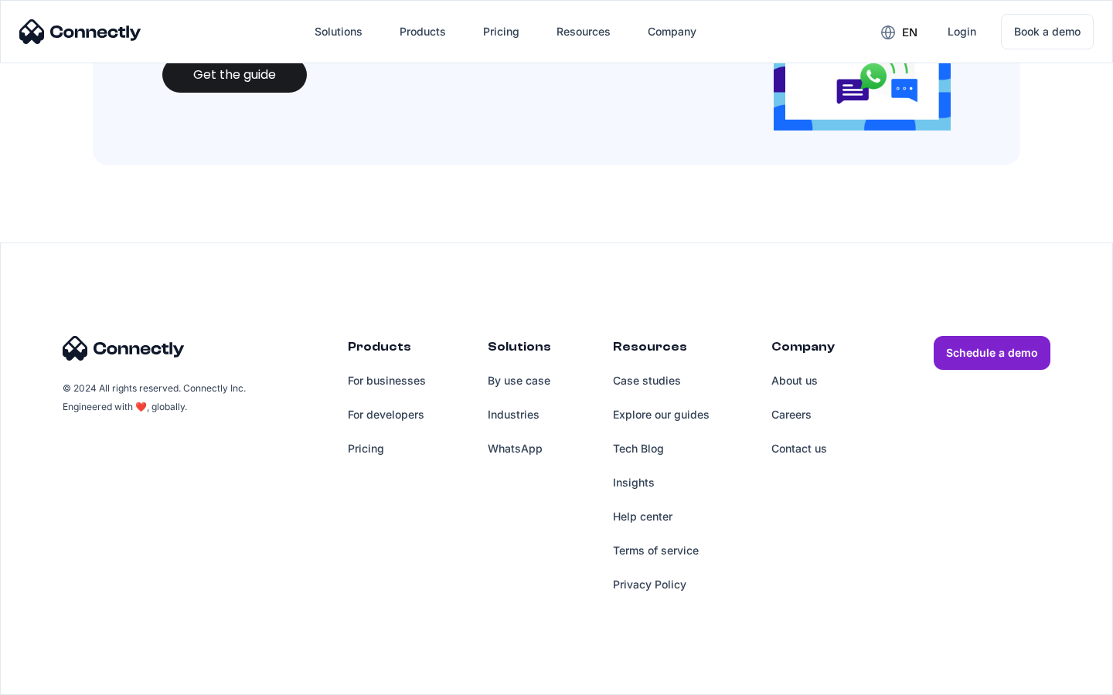
scroll to position [1680, 0]
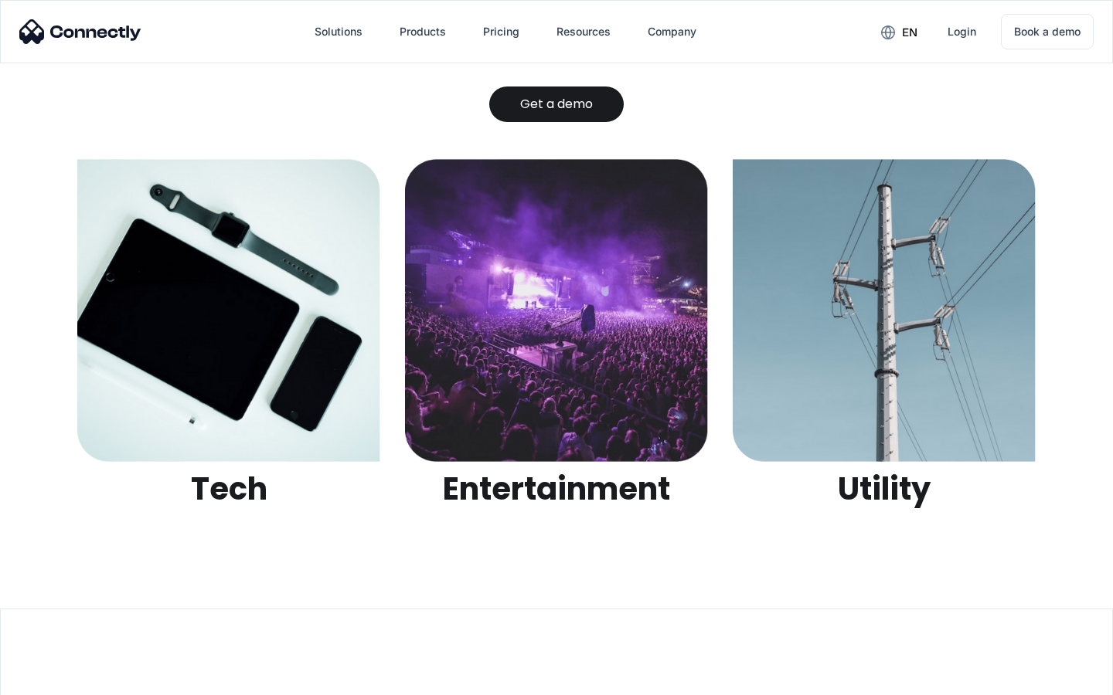
scroll to position [4874, 0]
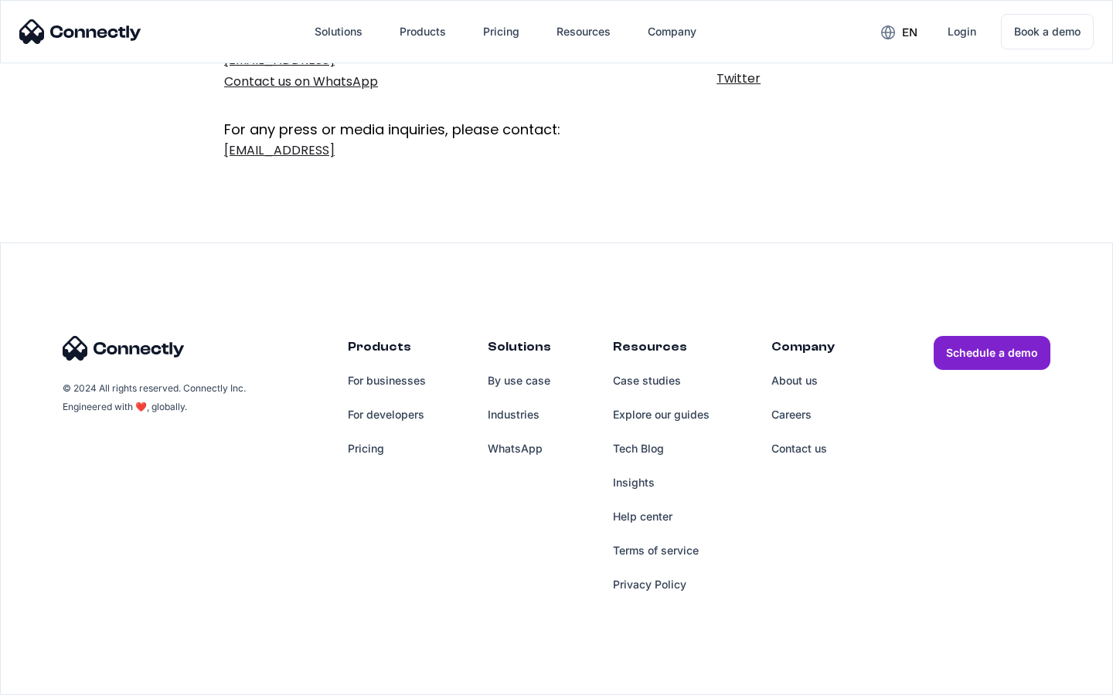
scroll to position [253, 0]
